Goal: Navigation & Orientation: Find specific page/section

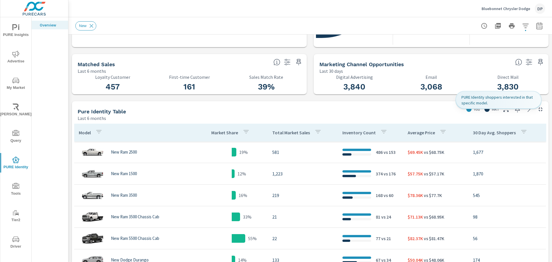
scroll to position [201, 0]
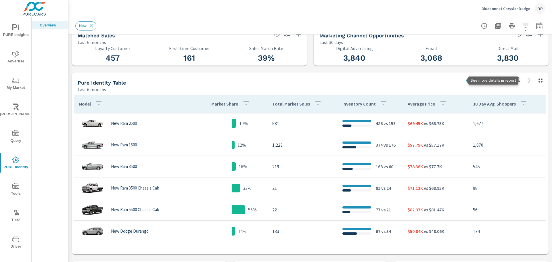
click at [525, 81] on icon at bounding box center [528, 80] width 7 height 7
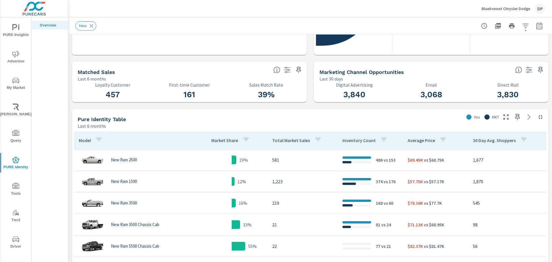
scroll to position [172, 0]
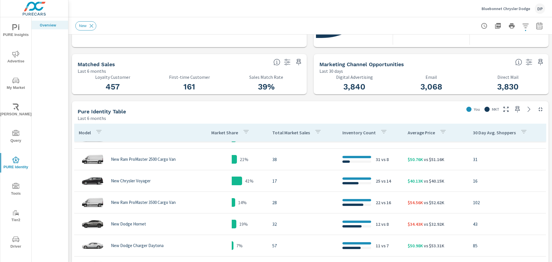
scroll to position [31, 0]
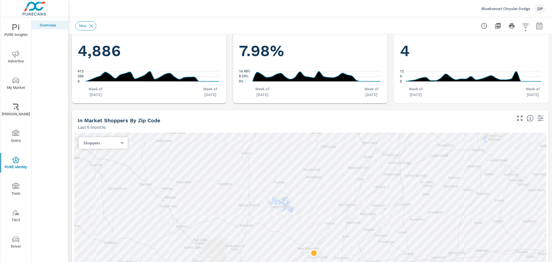
scroll to position [460, 0]
